Goal: Information Seeking & Learning: Learn about a topic

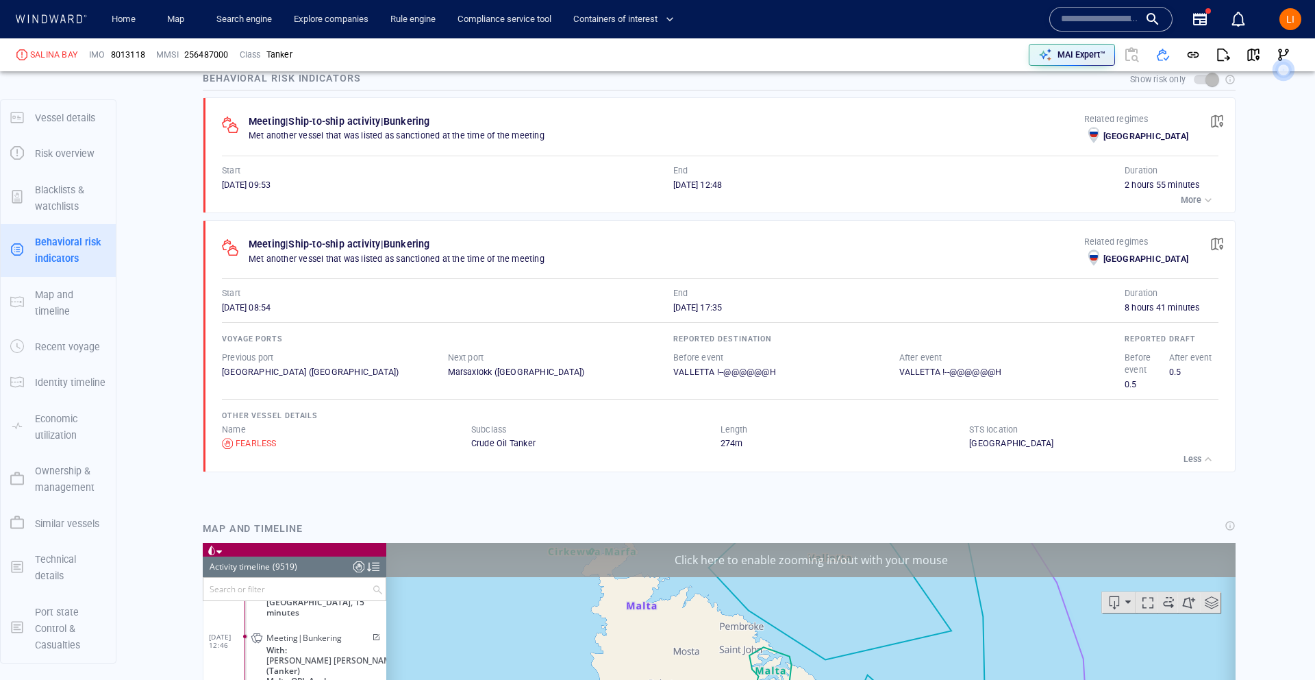
scroll to position [358284, 0]
click at [124, 58] on span "8013118" at bounding box center [128, 55] width 34 height 12
copy span "8013118"
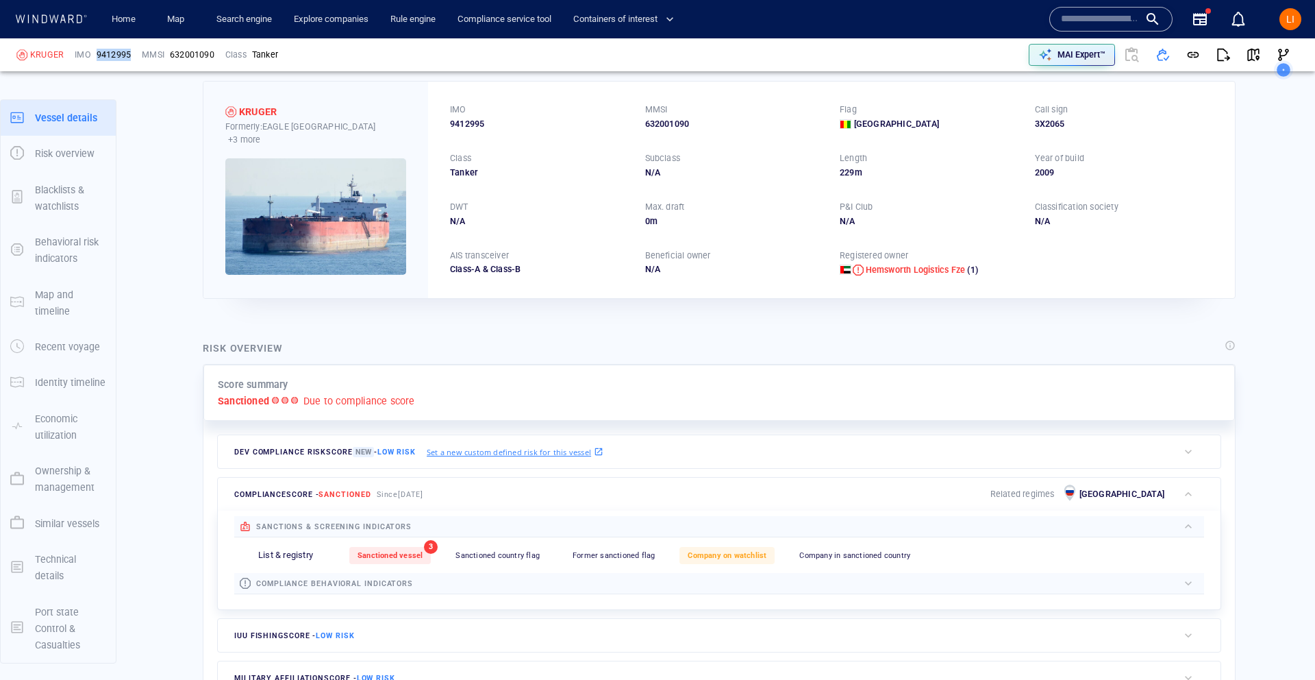
scroll to position [45, 0]
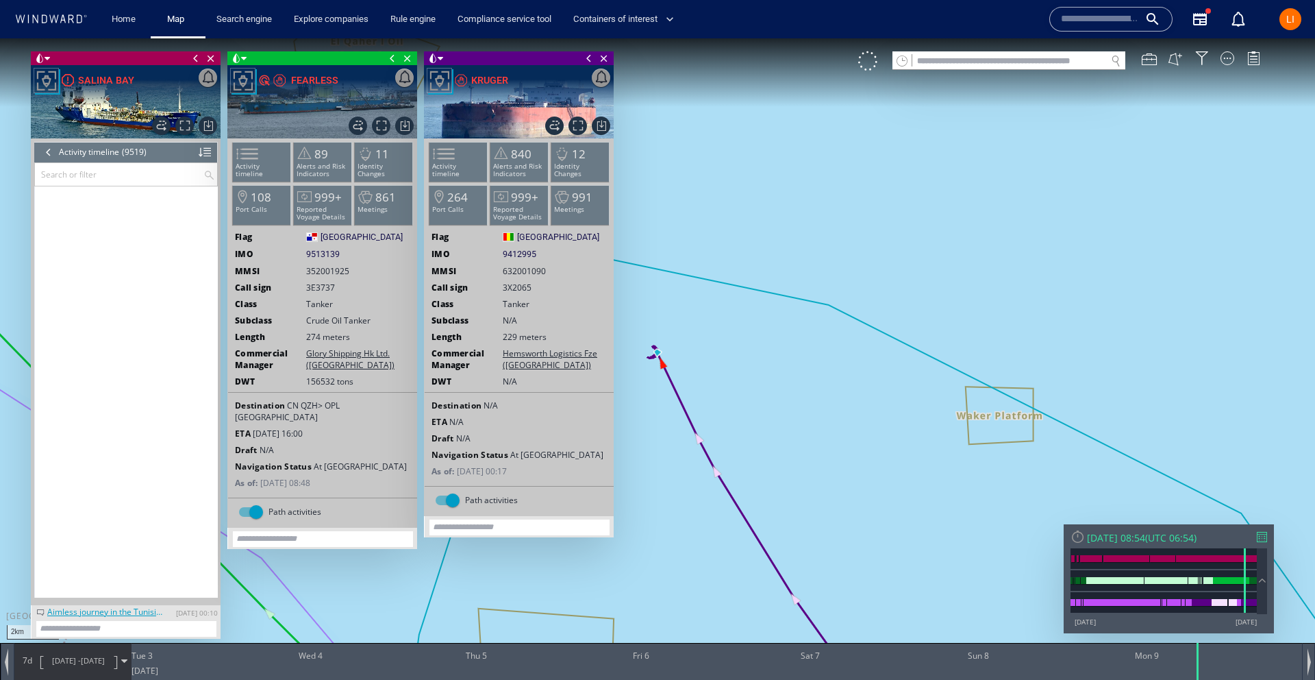
scroll to position [324067, 0]
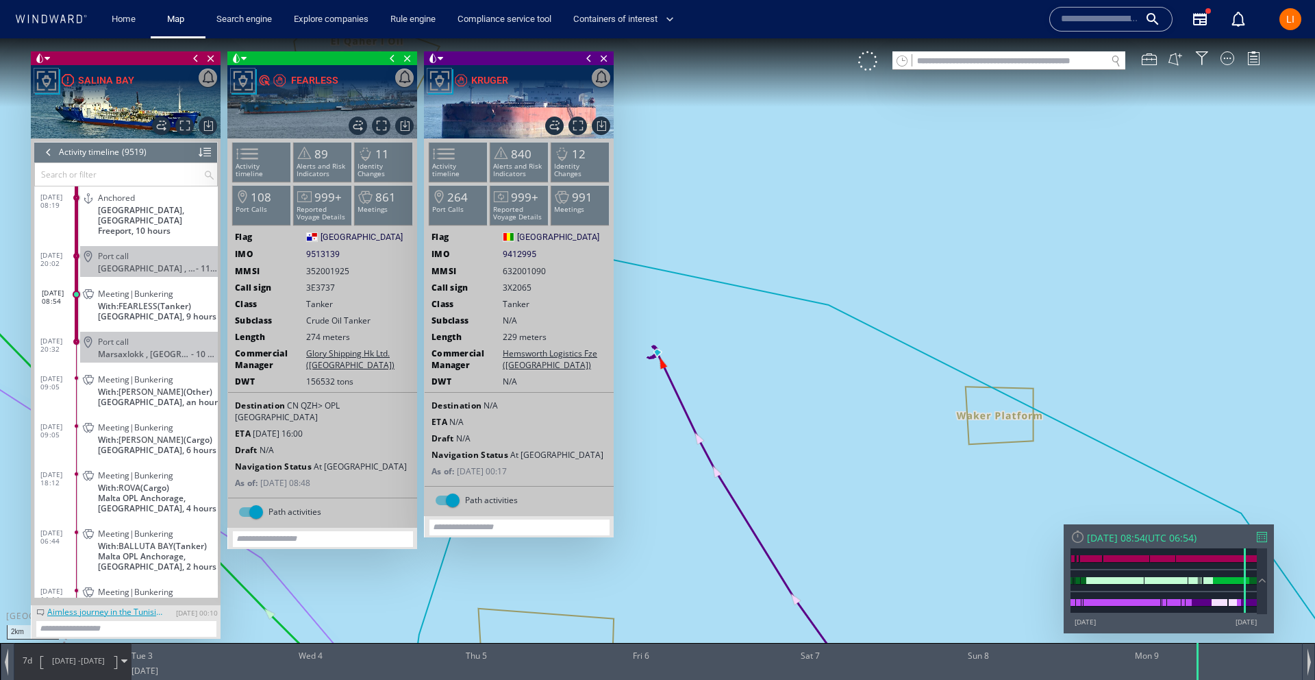
click at [194, 59] on span at bounding box center [195, 58] width 15 height 14
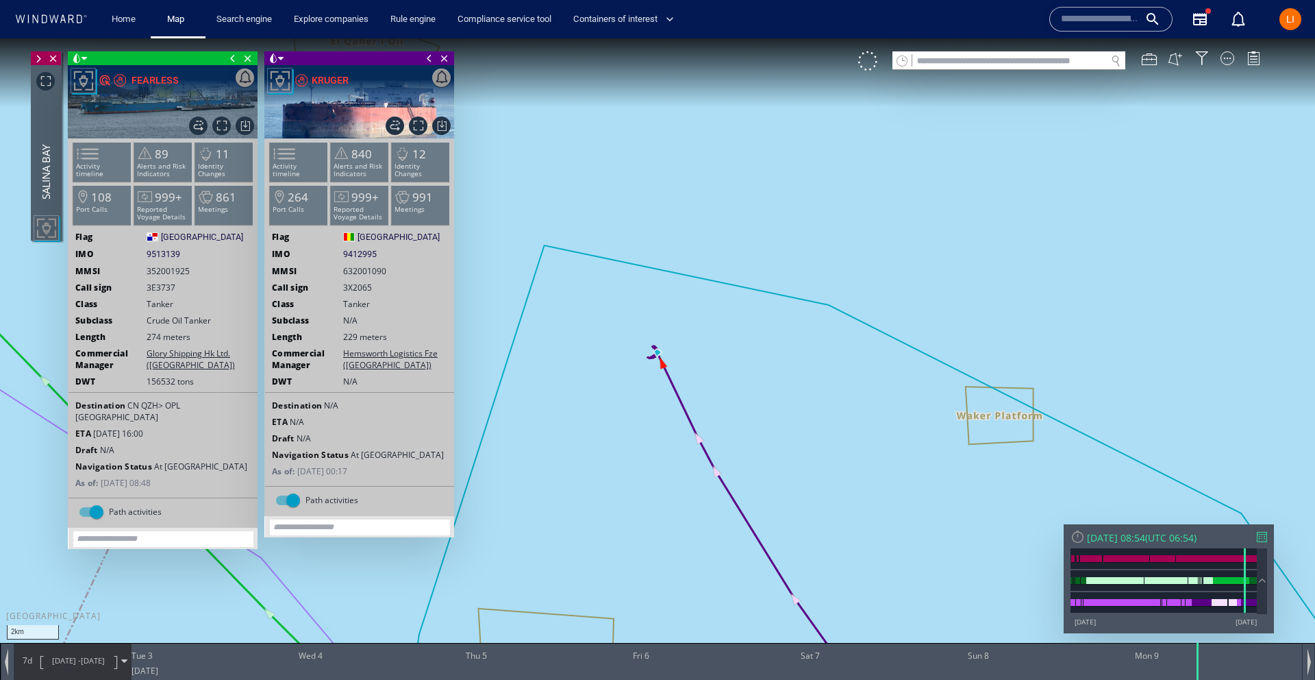
click at [234, 60] on span at bounding box center [232, 58] width 15 height 14
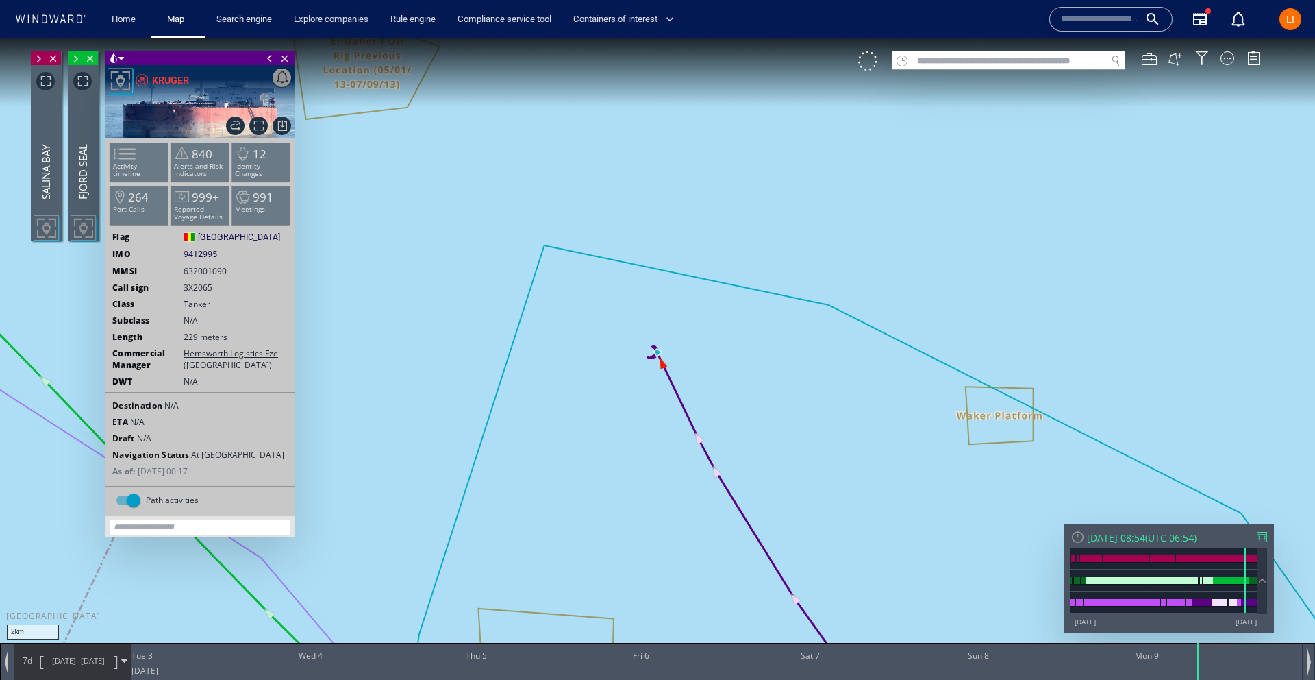
click at [266, 57] on span at bounding box center [269, 58] width 15 height 14
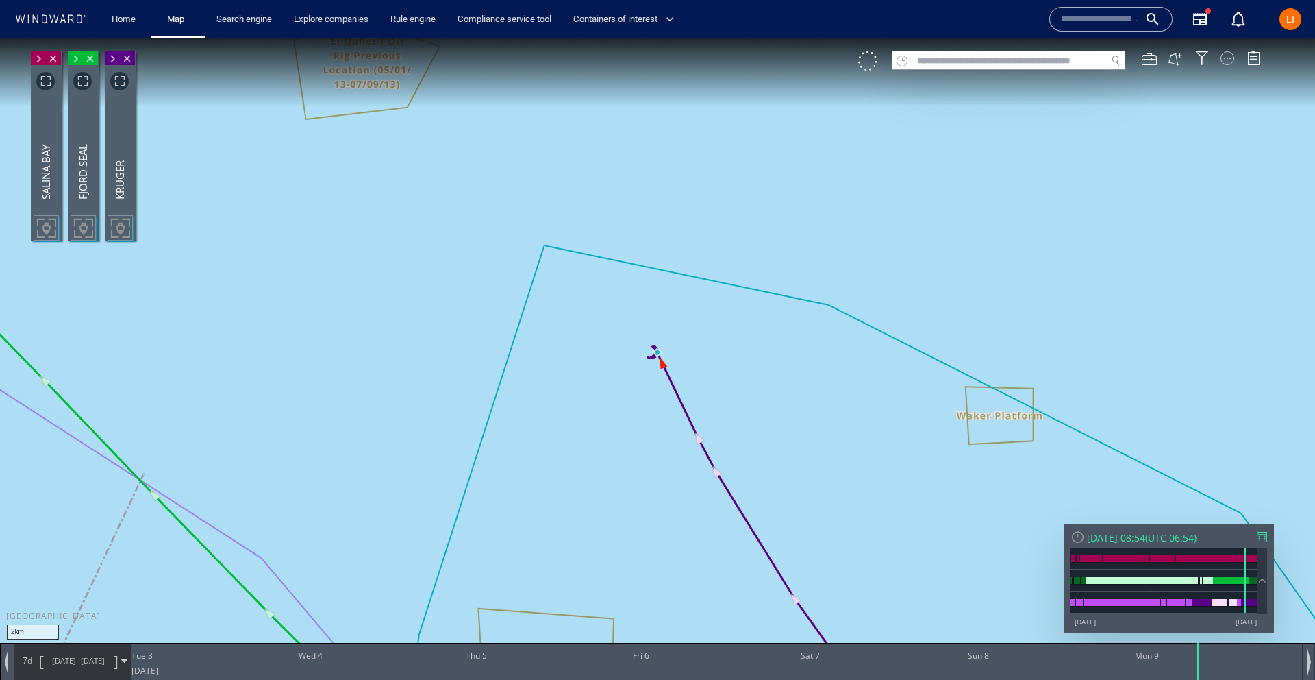
click at [1221, 55] on div at bounding box center [1228, 58] width 14 height 14
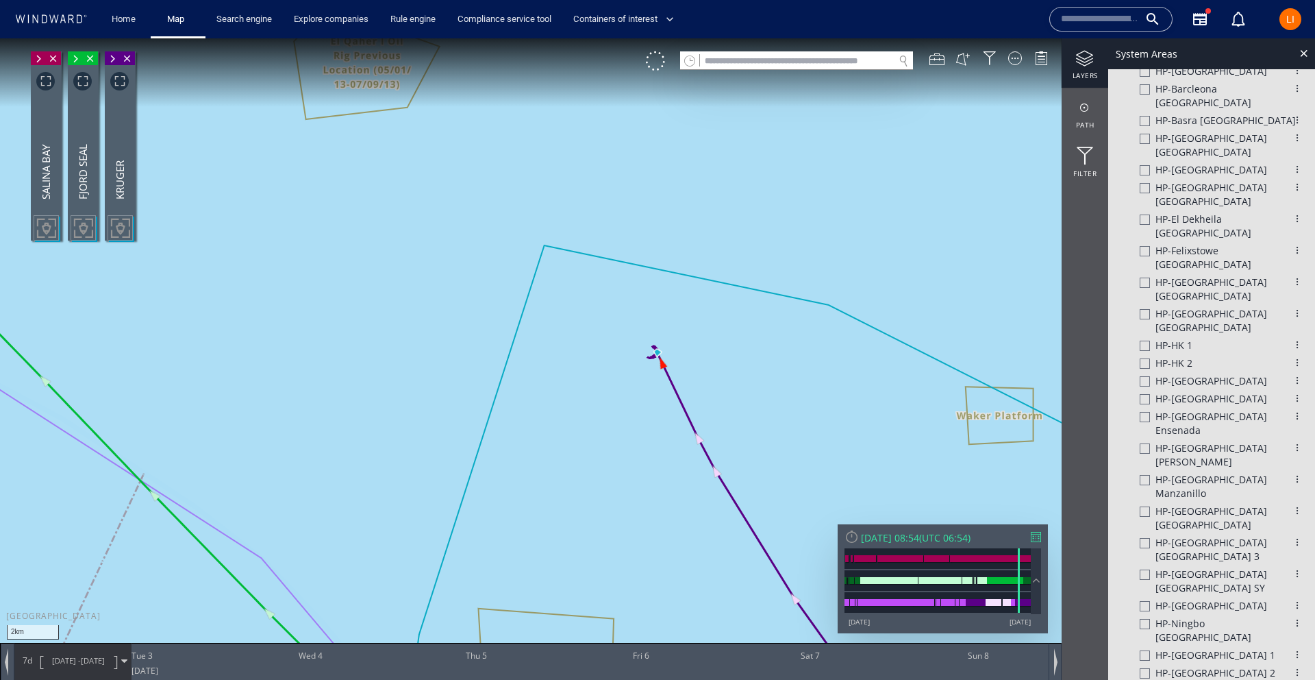
scroll to position [1180, 0]
drag, startPoint x: 112, startPoint y: 56, endPoint x: 92, endPoint y: 60, distance: 19.6
click at [111, 56] on span at bounding box center [112, 59] width 15 height 14
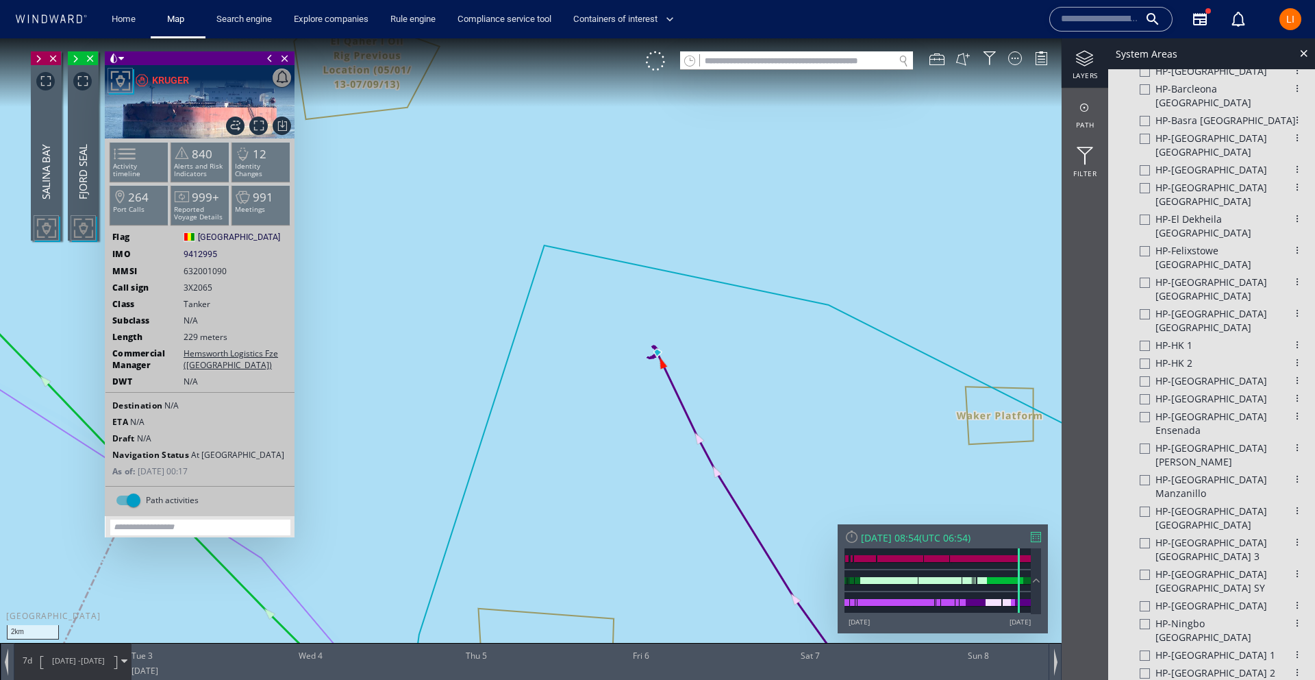
click at [76, 60] on span at bounding box center [75, 59] width 15 height 14
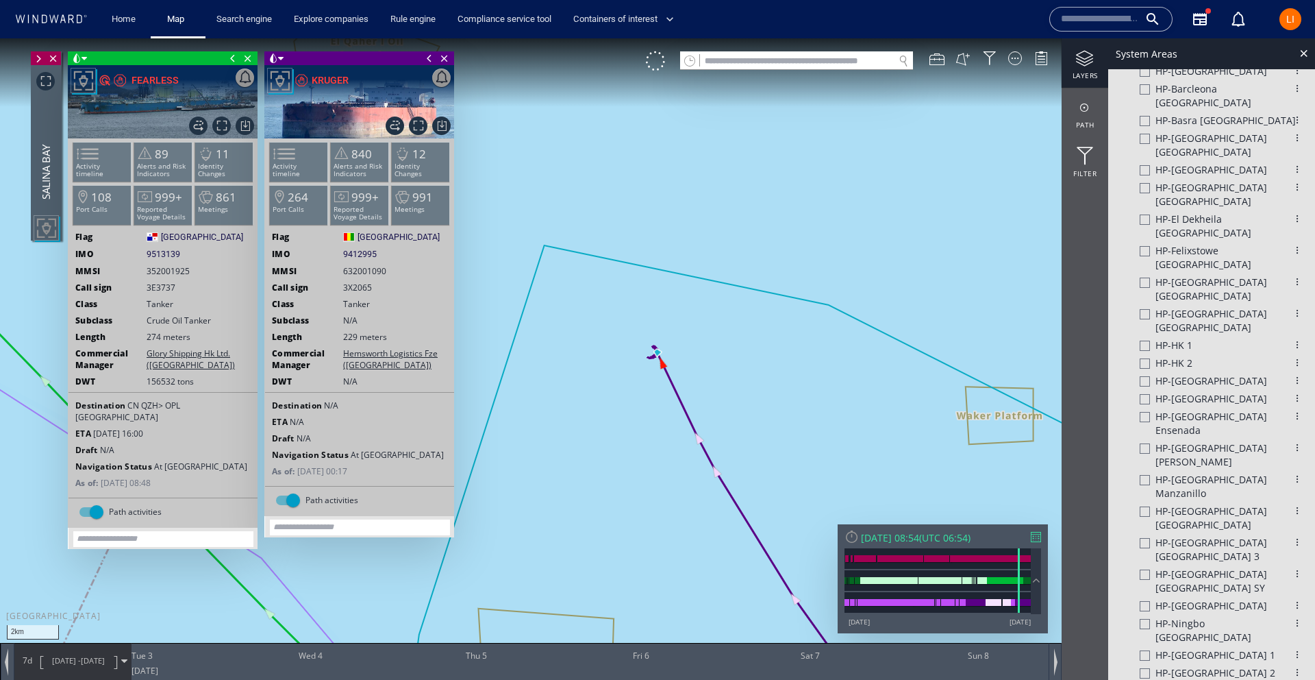
click at [39, 60] on span at bounding box center [38, 59] width 15 height 14
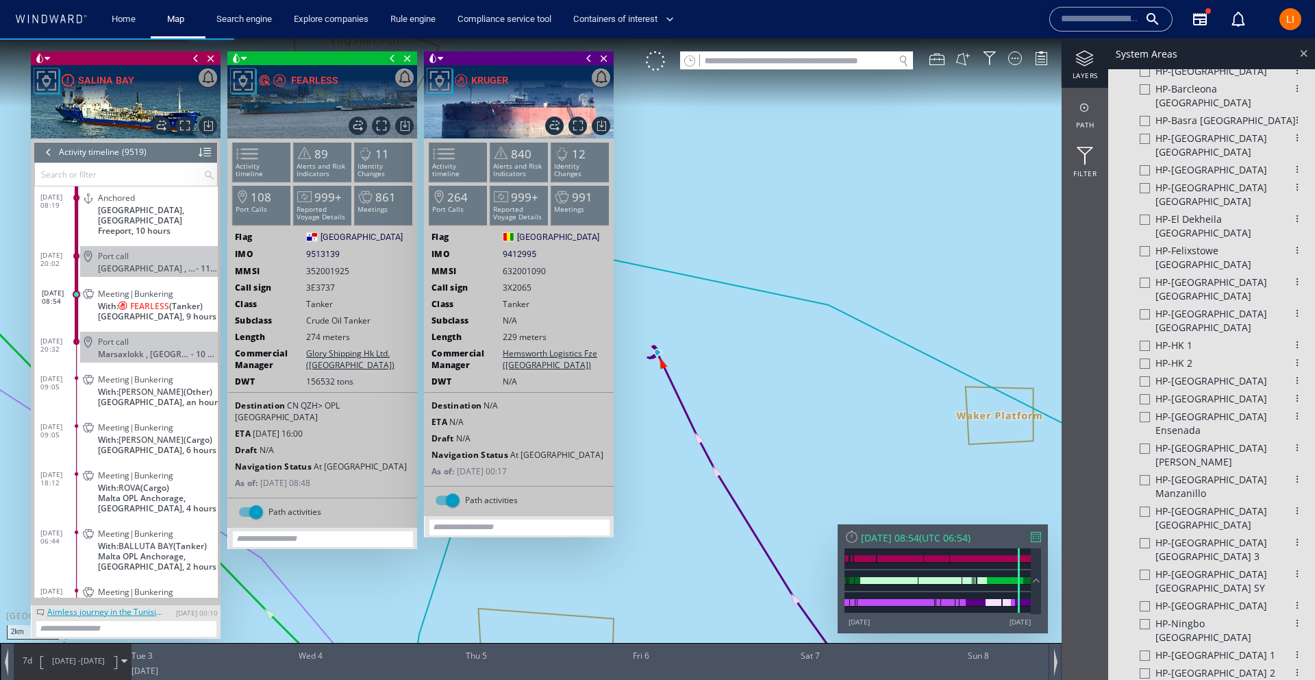
click at [1304, 54] on div at bounding box center [1304, 53] width 16 height 16
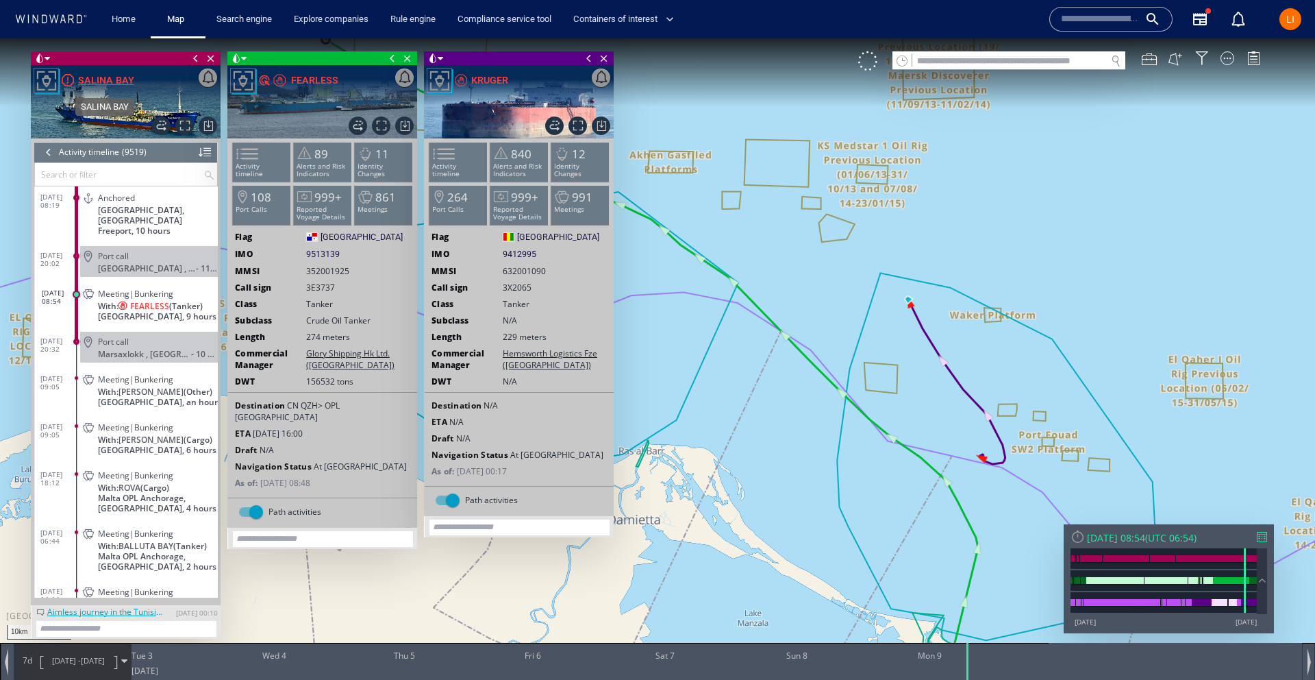
click at [97, 75] on div "SALINA BAY" at bounding box center [106, 80] width 56 height 16
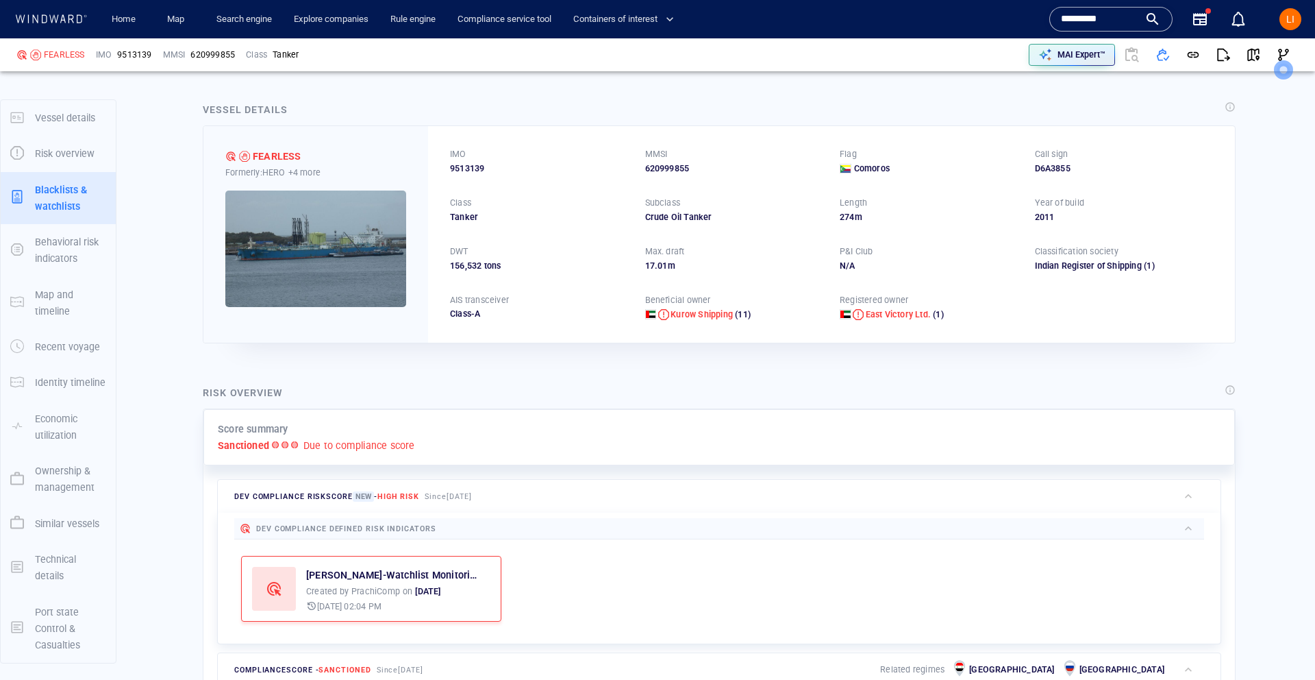
scroll to position [932, 0]
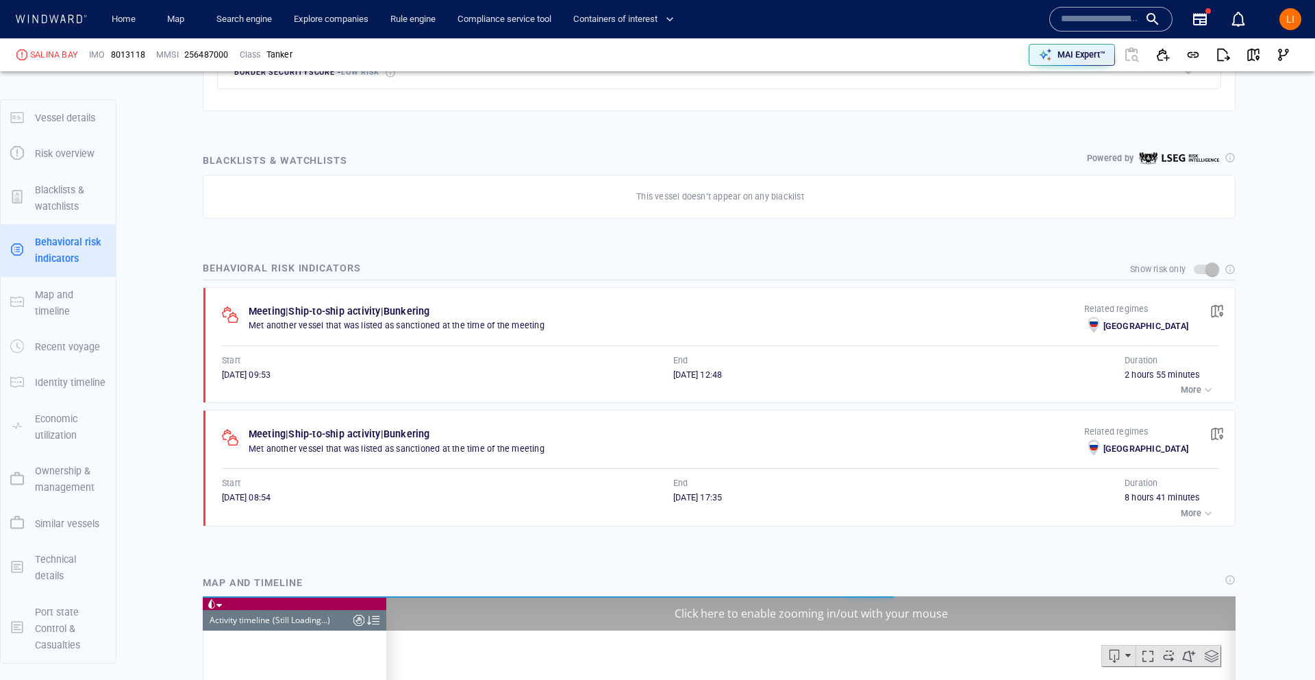
scroll to position [15422, 0]
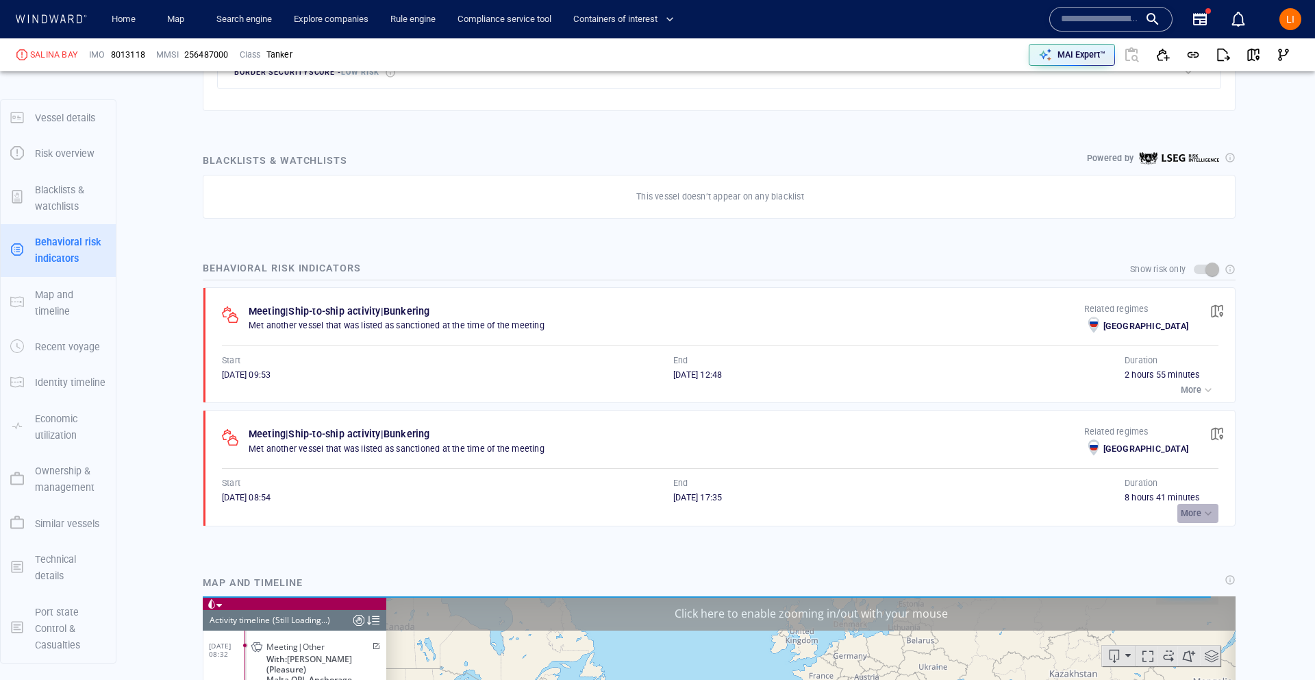
click at [1192, 513] on p "More" at bounding box center [1191, 513] width 21 height 12
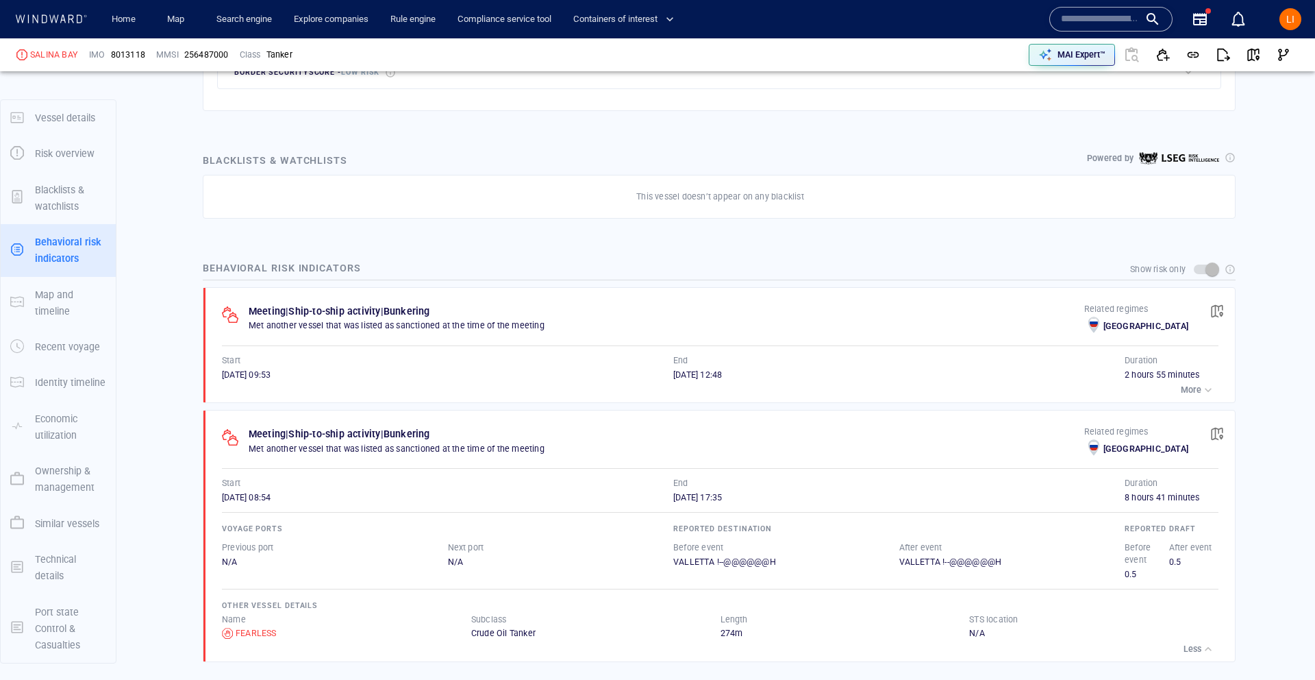
scroll to position [15672, 0]
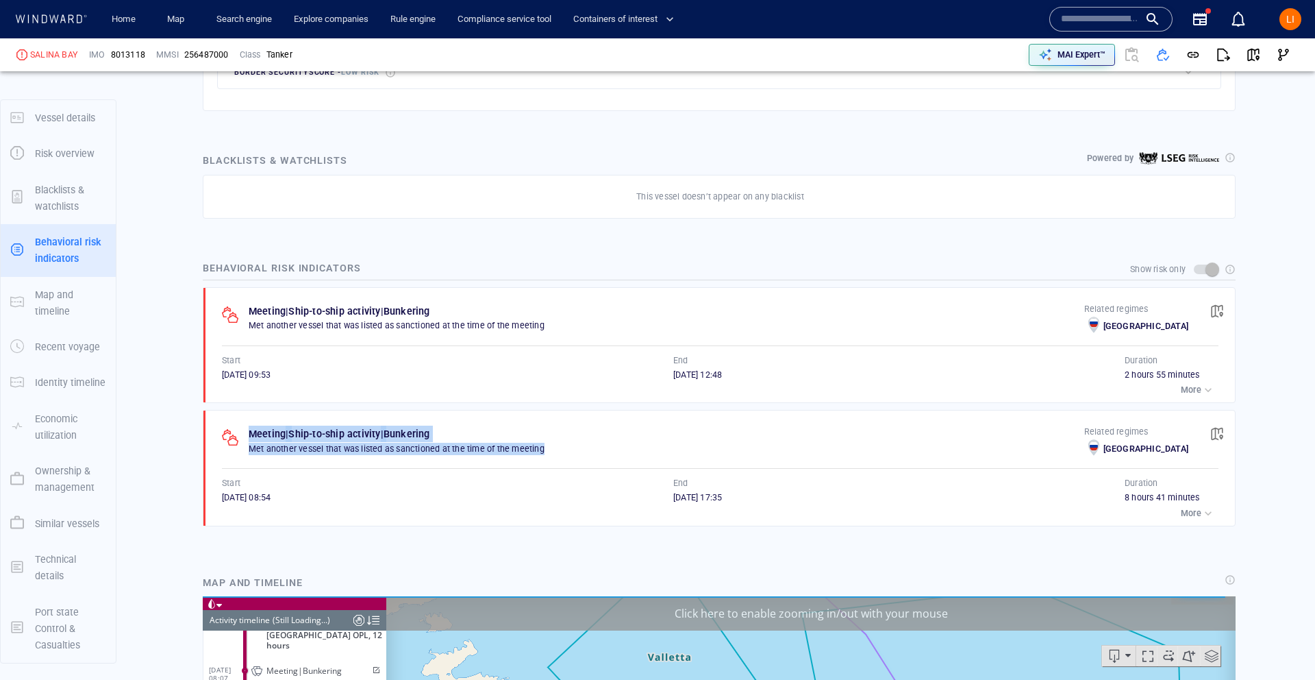
drag, startPoint x: 549, startPoint y: 445, endPoint x: 249, endPoint y: 447, distance: 300.1
click at [245, 447] on div "Meeting | Ship-to-ship activity | Bunkering Met another vessel that was listed …" at bounding box center [653, 442] width 862 height 34
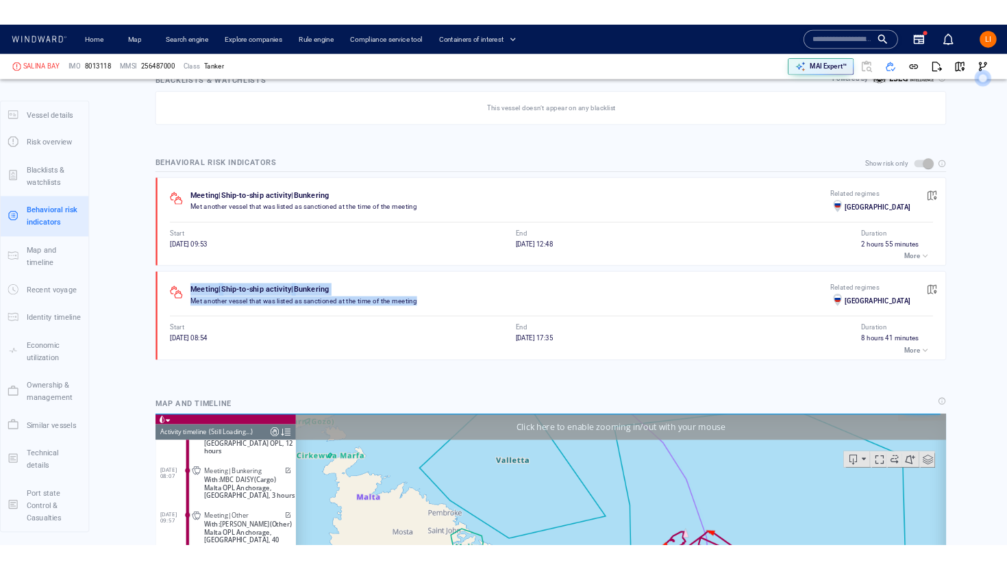
scroll to position [821, 0]
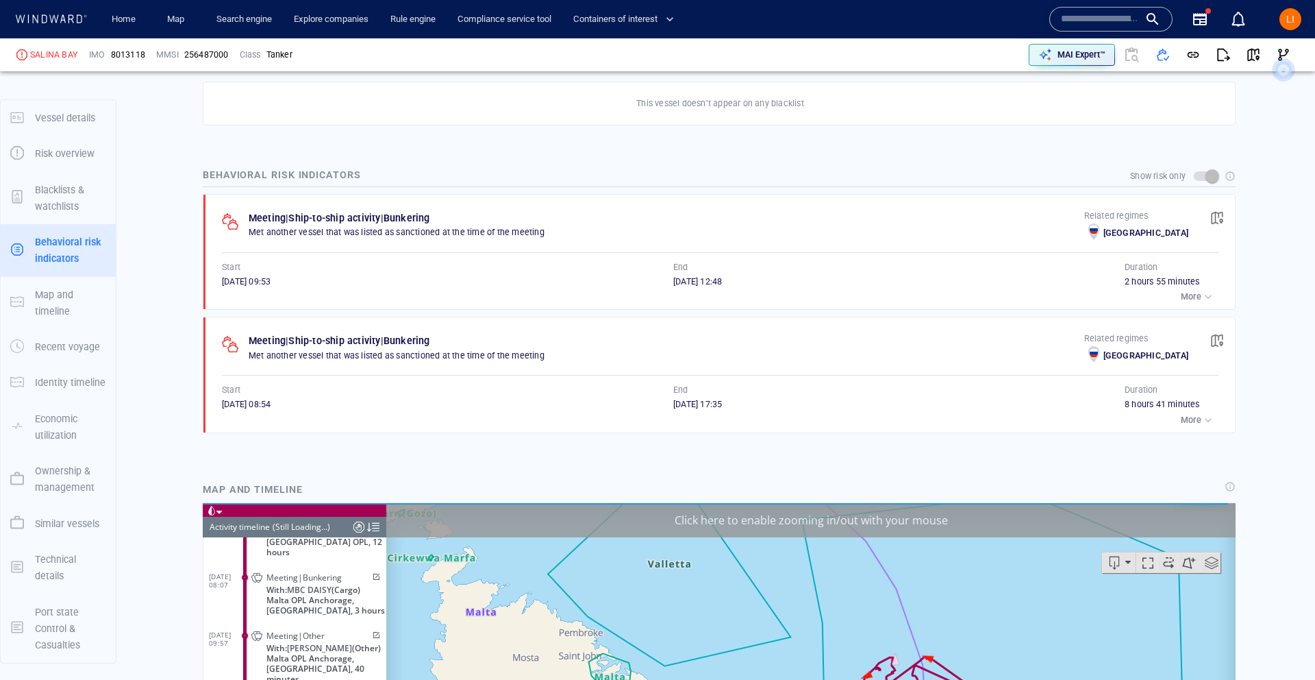
drag, startPoint x: 424, startPoint y: 390, endPoint x: 506, endPoint y: 363, distance: 86.7
click at [425, 390] on div "Start" at bounding box center [447, 390] width 457 height 18
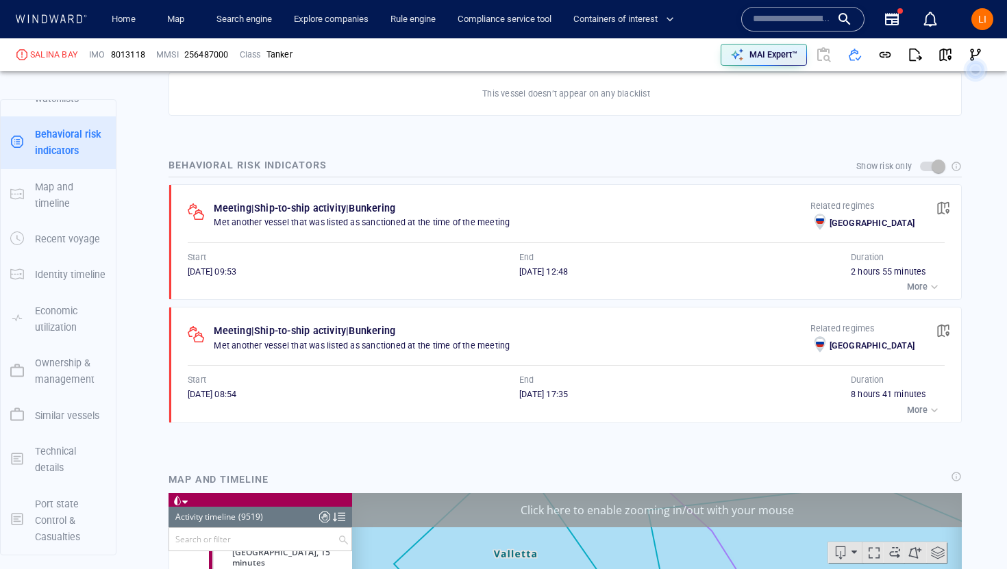
scroll to position [842, 0]
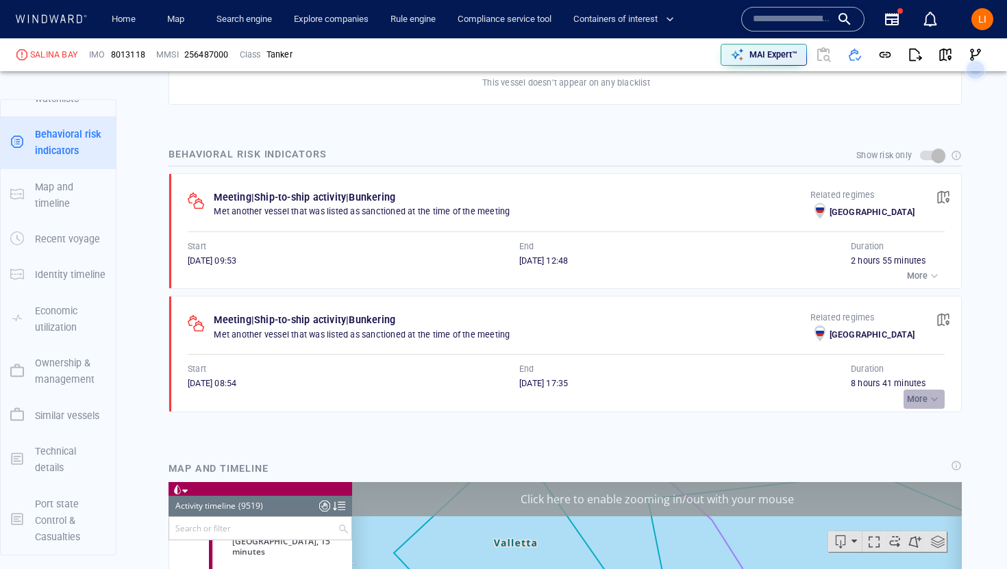
click at [928, 395] on div "button" at bounding box center [935, 400] width 14 height 14
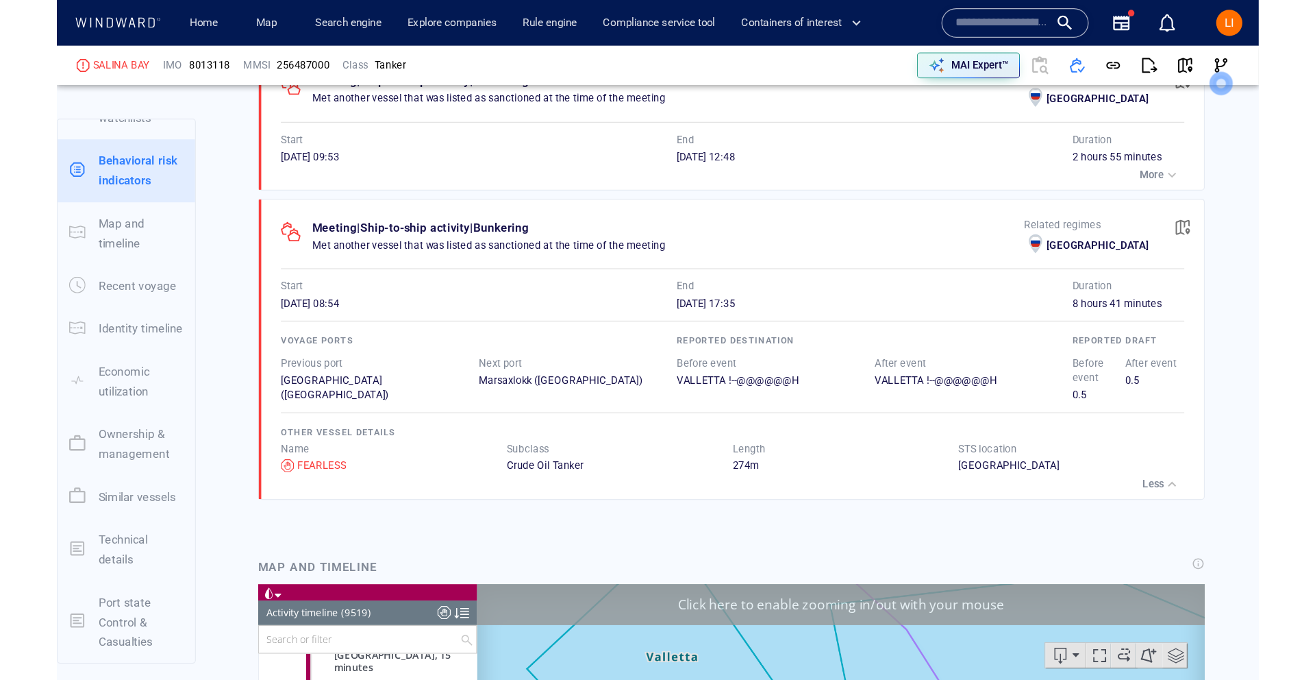
scroll to position [973, 0]
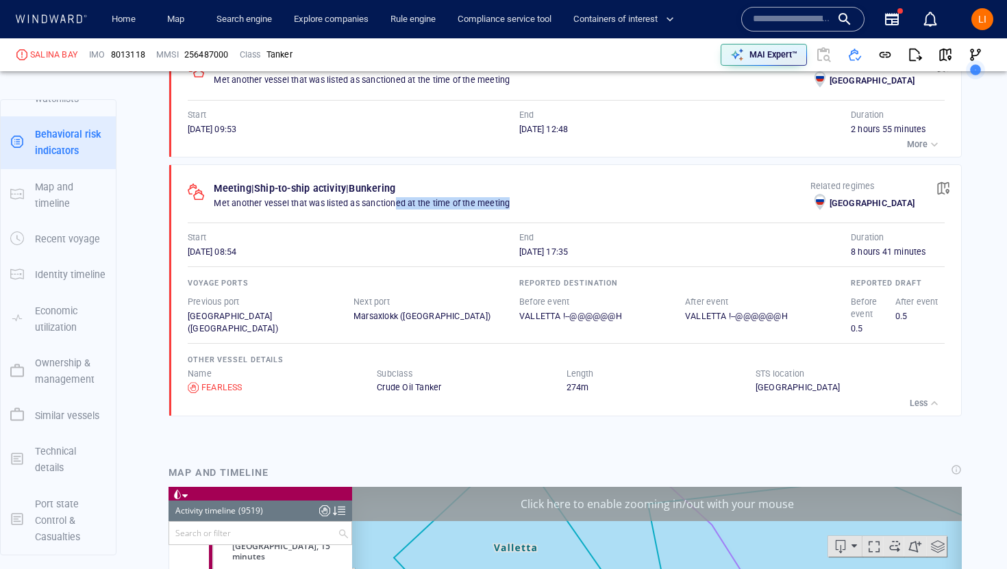
drag, startPoint x: 394, startPoint y: 199, endPoint x: 517, endPoint y: 197, distance: 123.3
click at [518, 199] on p "Met another vessel that was listed as sanctioned at the time of the meeting" at bounding box center [512, 203] width 596 height 12
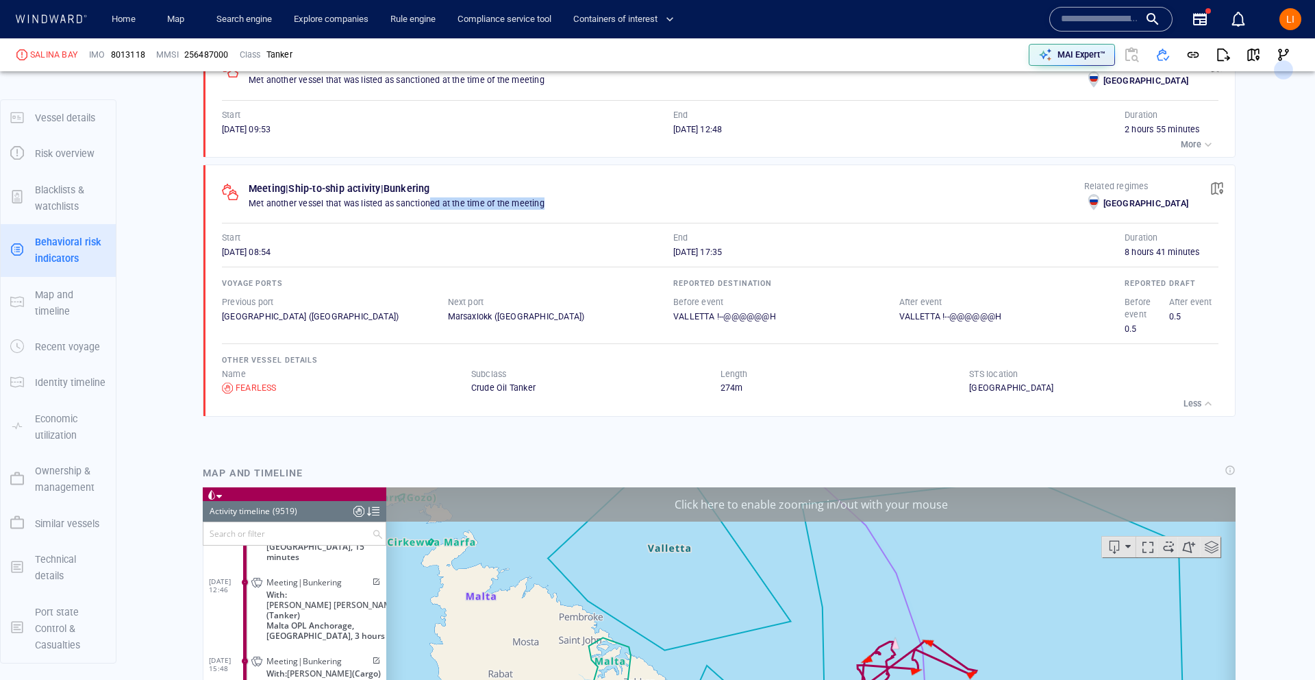
scroll to position [358284, 0]
drag, startPoint x: 82, startPoint y: 53, endPoint x: 32, endPoint y: 58, distance: 50.2
click at [32, 58] on div "SALINA BAY" at bounding box center [47, 54] width 73 height 23
copy div "SALINA BAY"
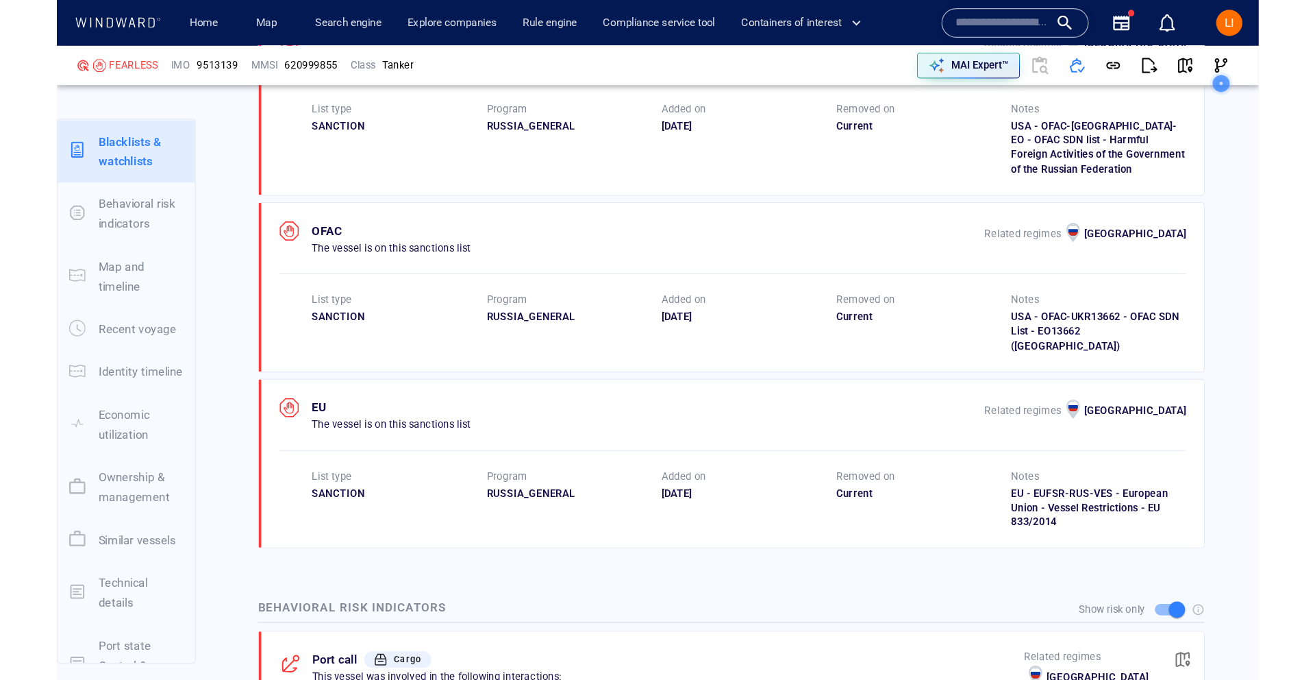
scroll to position [1186, 0]
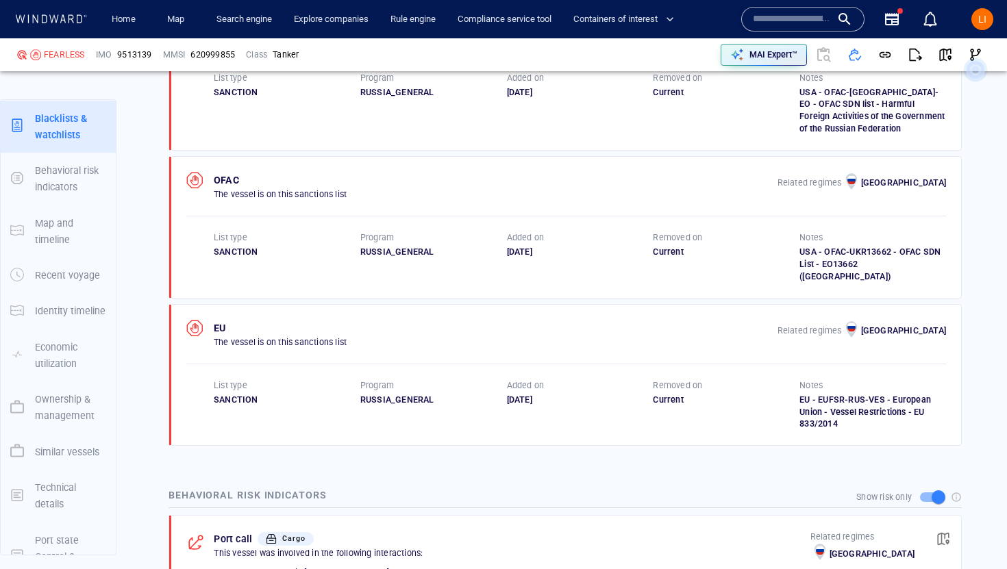
drag, startPoint x: 508, startPoint y: 384, endPoint x: 558, endPoint y: 384, distance: 50.0
click at [558, 394] on div "17/12/2024" at bounding box center [580, 400] width 147 height 12
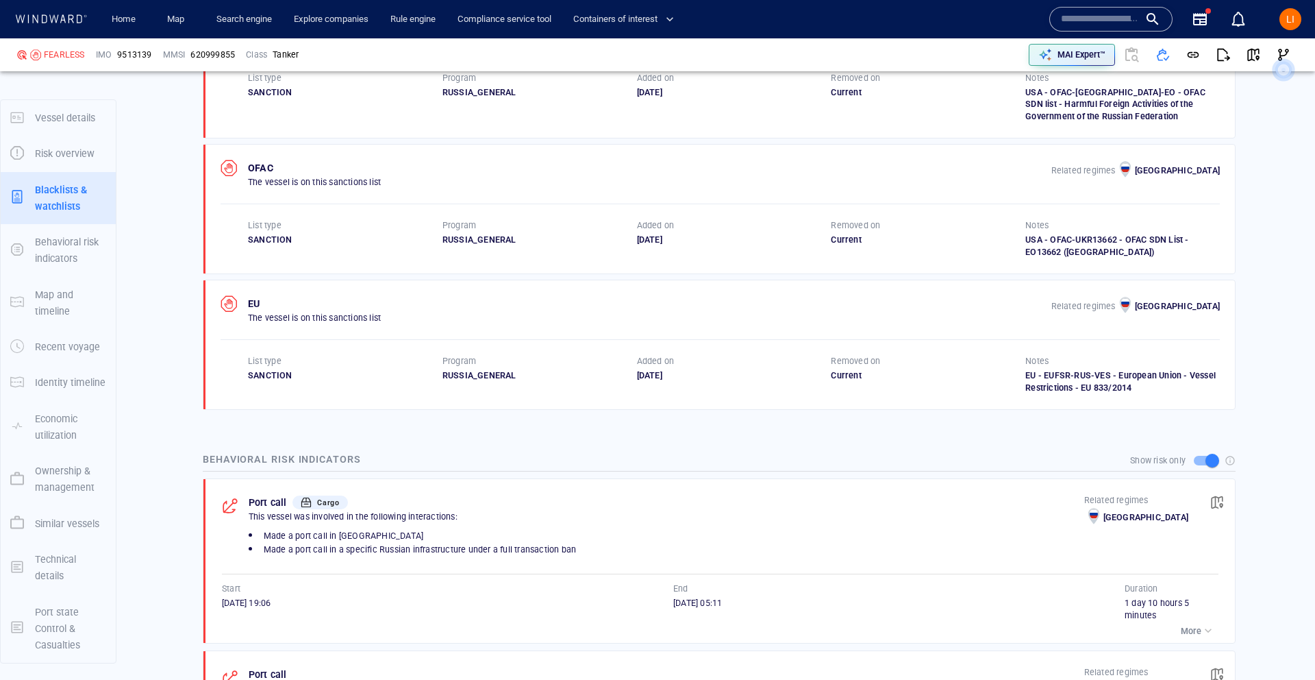
scroll to position [0, 0]
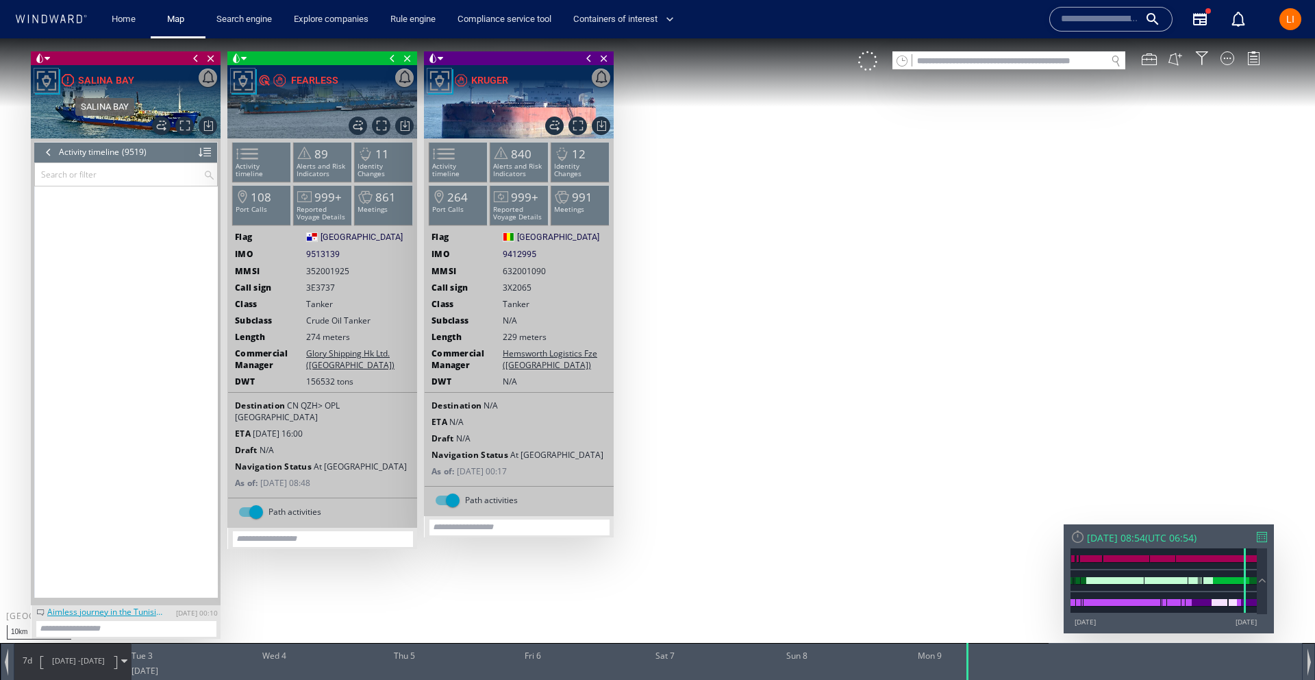
scroll to position [324067, 0]
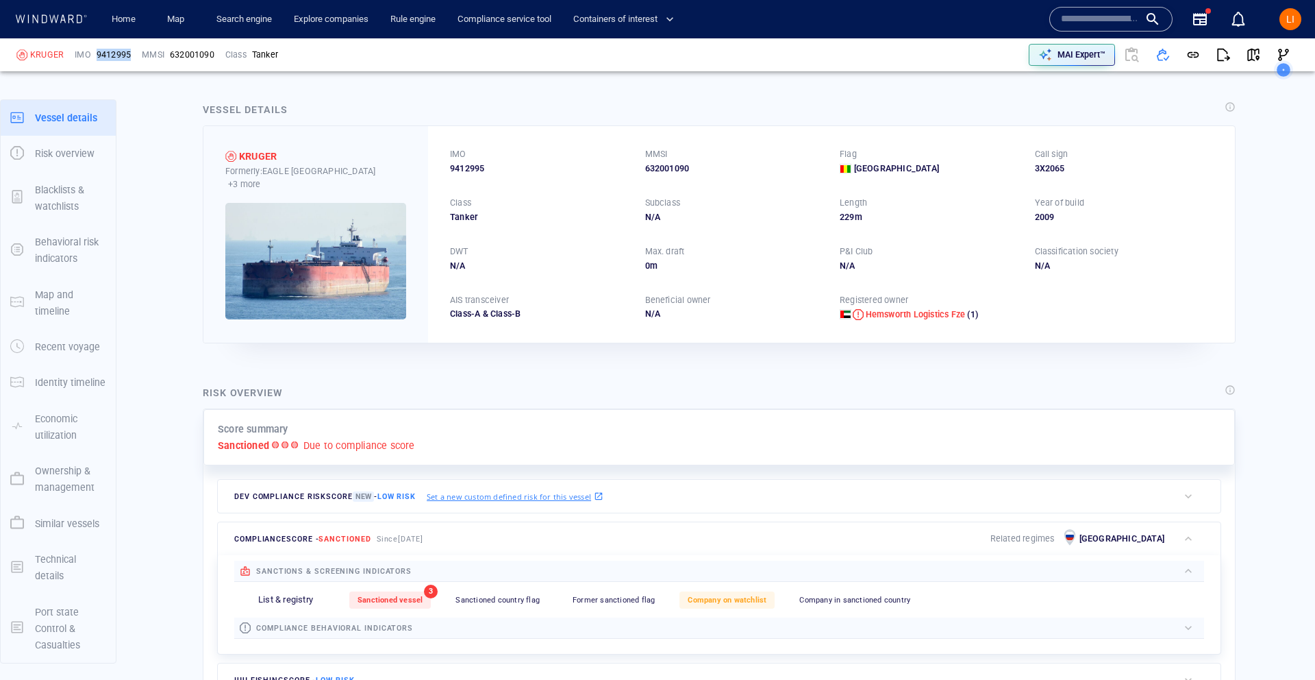
scroll to position [45, 0]
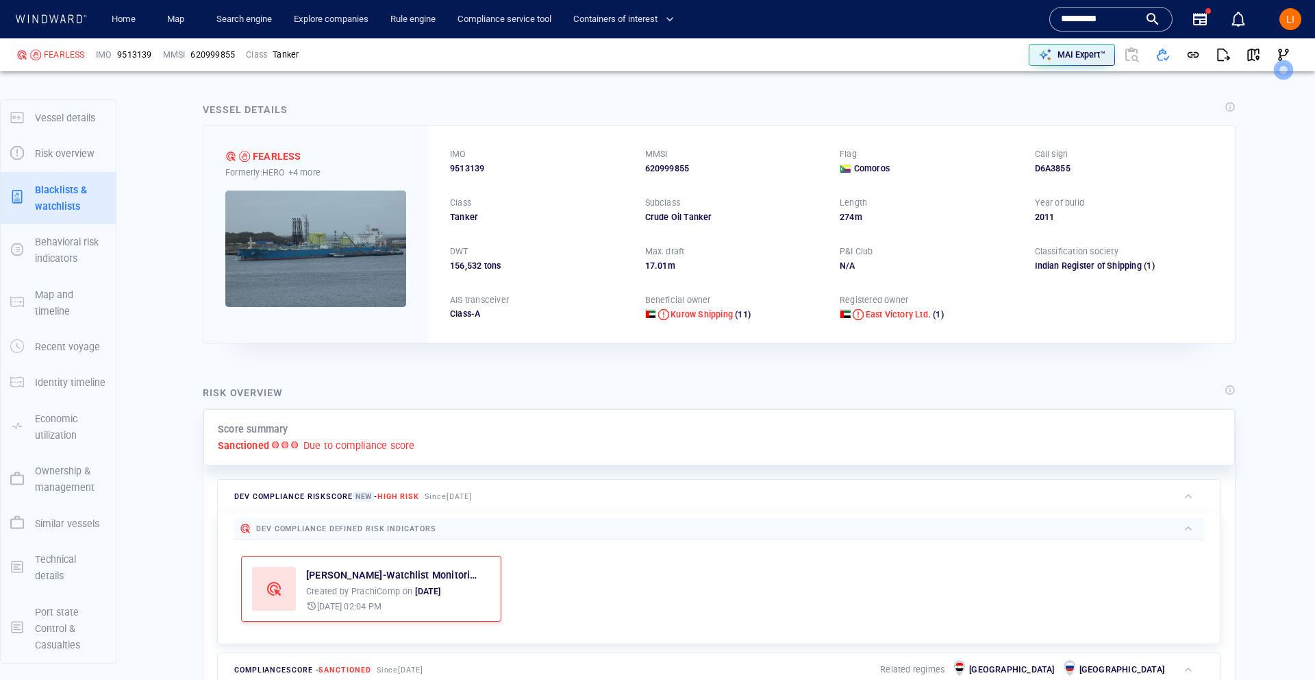
scroll to position [932, 0]
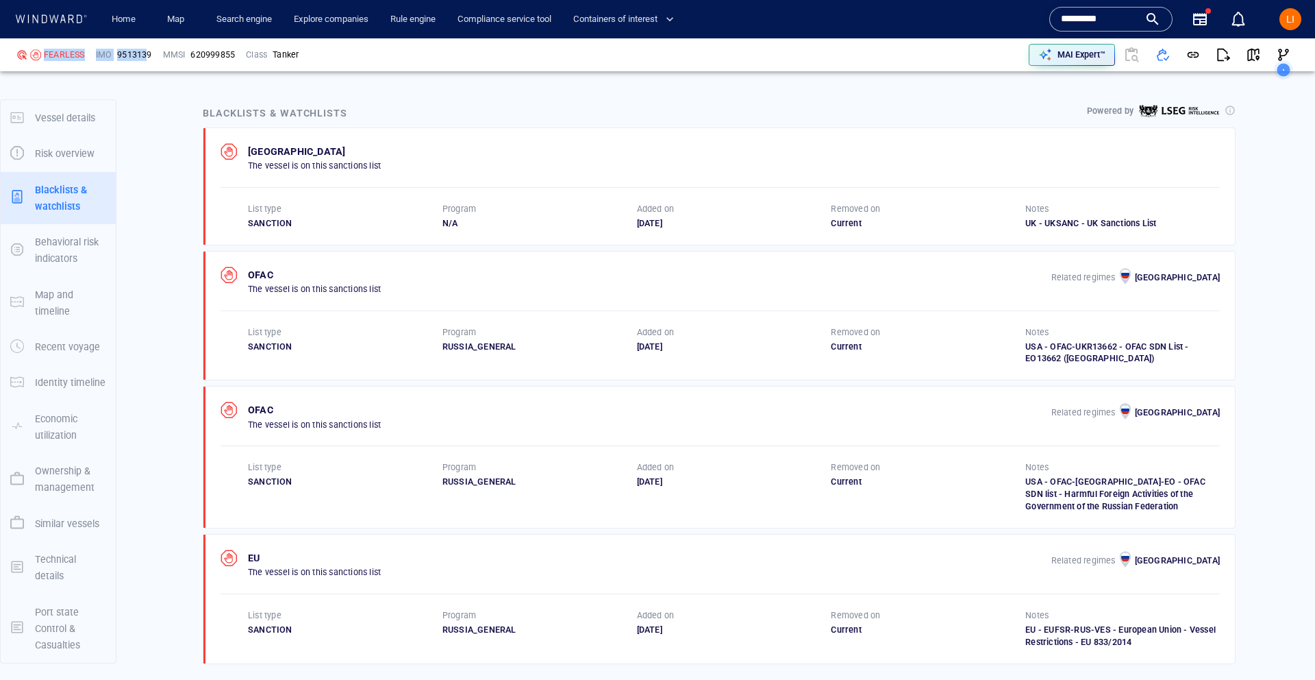
drag, startPoint x: 149, startPoint y: 55, endPoint x: 139, endPoint y: 59, distance: 11.1
click at [45, 52] on div "FEARLESS IMO 9513139 MMSI 620999855 Class Tanker" at bounding box center [335, 55] width 649 height 44
drag, startPoint x: 134, startPoint y: 55, endPoint x: 41, endPoint y: 55, distance: 93.2
click at [42, 55] on div "FEARLESS IMO 9513139 MMSI 620999855 Class Tanker" at bounding box center [335, 55] width 649 height 44
copy div "FEARLESS IMO 9513139"
